Goal: Transaction & Acquisition: Subscribe to service/newsletter

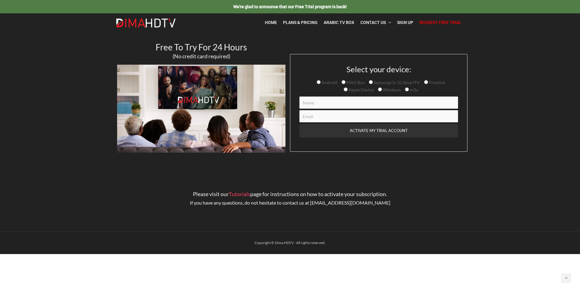
click at [426, 82] on input "Firestick" at bounding box center [426, 82] width 4 height 4
radio input "true"
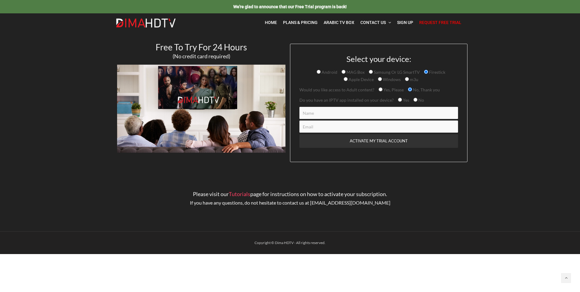
click at [351, 111] on input "Contact form" at bounding box center [378, 113] width 159 height 12
type input "John Crowdis"
type input "johncrowdis@outlook.com"
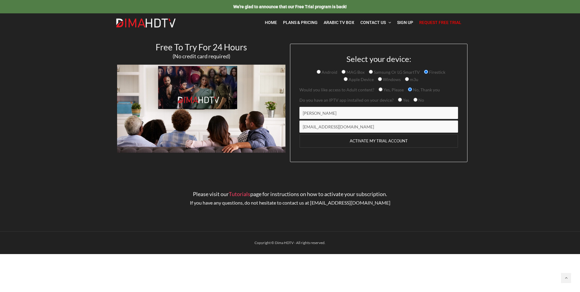
click at [380, 141] on input "ACTIVATE MY TRIAL ACCOUNT" at bounding box center [378, 141] width 159 height 14
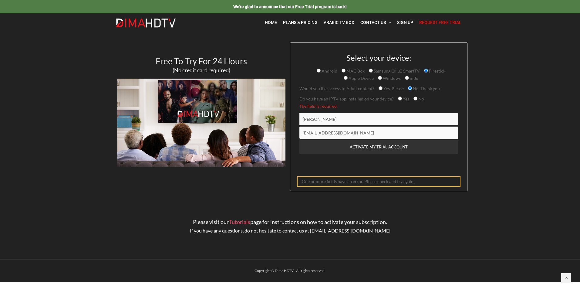
click at [419, 158] on div "ACTIVATE MY TRIAL ACCOUNT" at bounding box center [378, 151] width 159 height 23
click at [379, 88] on input "Yes, Please" at bounding box center [381, 88] width 4 height 4
radio input "true"
click at [414, 100] on input "No" at bounding box center [415, 98] width 4 height 4
radio input "true"
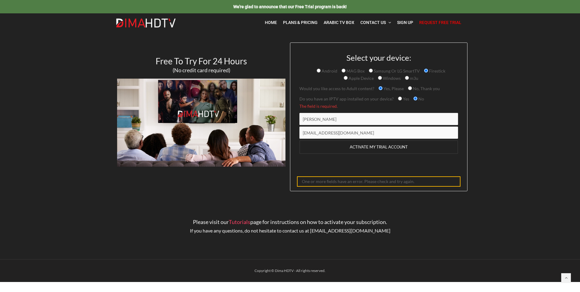
click at [378, 147] on input "ACTIVATE MY TRIAL ACCOUNT" at bounding box center [378, 147] width 159 height 14
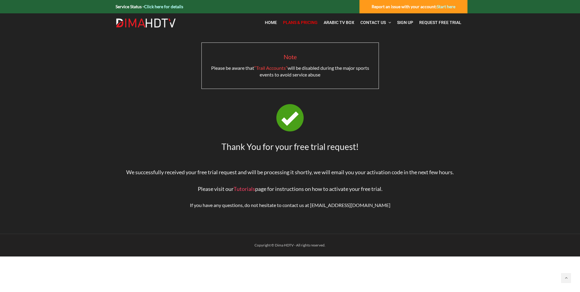
click at [299, 19] on link "Plans & Pricing" at bounding box center [300, 22] width 41 height 12
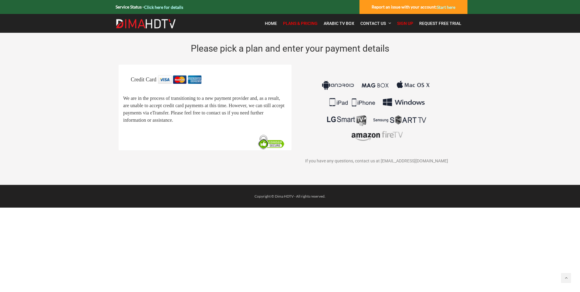
click at [301, 22] on span "Plans & Pricing" at bounding box center [300, 23] width 35 height 5
click at [272, 24] on span "Home" at bounding box center [271, 23] width 12 height 5
